Goal: Check status: Check status

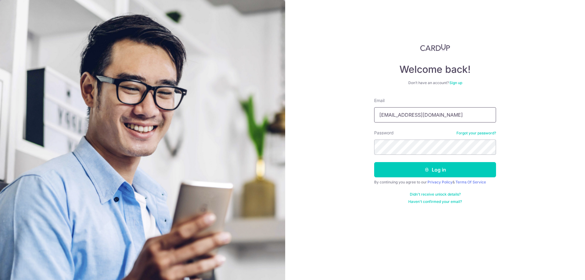
click at [408, 116] on input "[EMAIL_ADDRESS][DOMAIN_NAME]" at bounding box center [435, 114] width 122 height 15
click at [342, 161] on div "Welcome back! Don’t have an account? Sign up Email mengzizhong@gmail.com Passwo…" at bounding box center [435, 140] width 300 height 280
click at [407, 173] on button "Log in" at bounding box center [435, 169] width 122 height 15
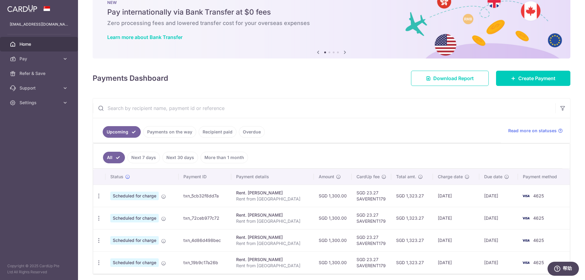
scroll to position [43, 0]
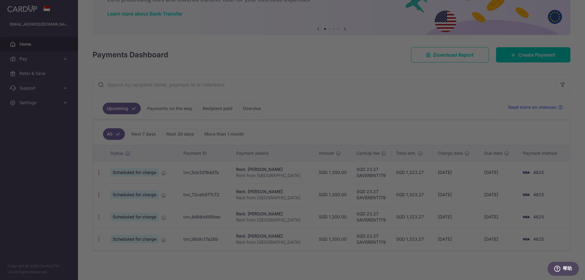
click at [400, 91] on div at bounding box center [295, 141] width 591 height 283
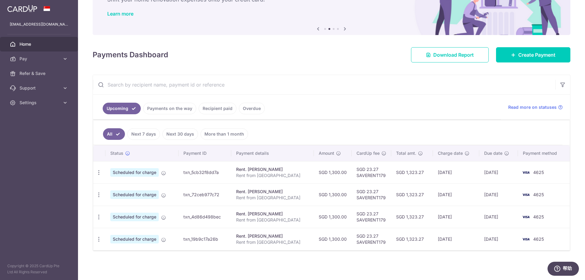
click at [182, 106] on link "Payments on the way" at bounding box center [169, 109] width 53 height 12
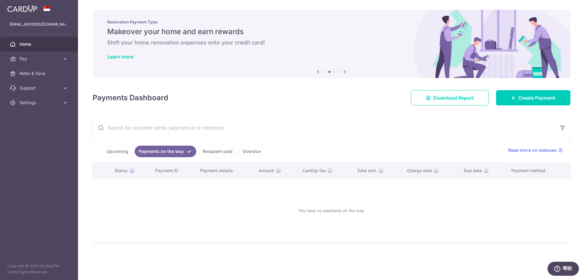
click at [215, 148] on link "Recipient paid" at bounding box center [218, 152] width 38 height 12
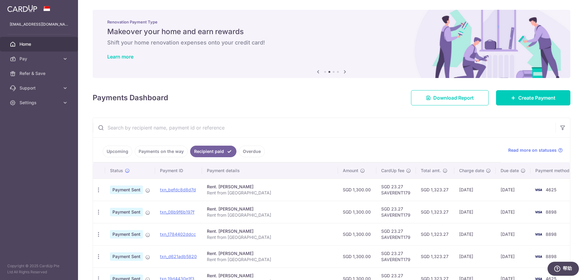
click at [112, 148] on link "Upcoming" at bounding box center [118, 152] width 30 height 12
